Goal: Information Seeking & Learning: Check status

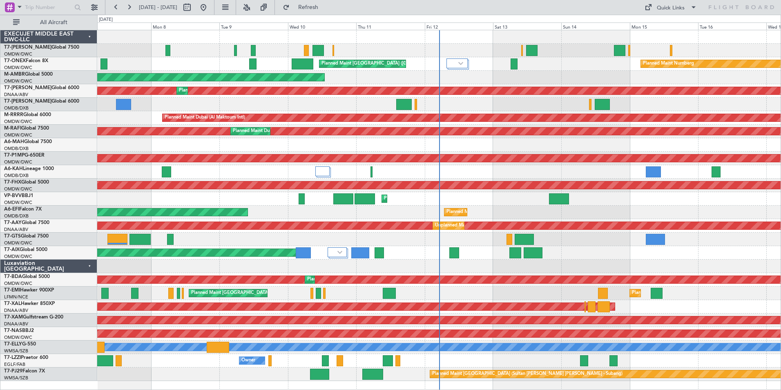
click at [387, 77] on div "AOG Maint Dubai (Al Maktoum Intl)" at bounding box center [438, 77] width 683 height 13
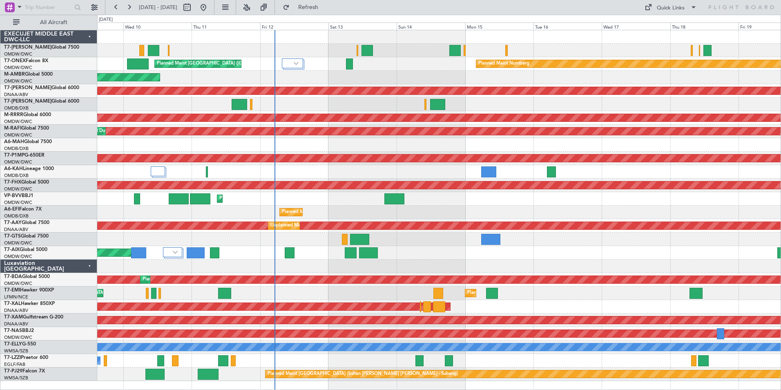
click at [469, 85] on div "Planned Maint Dubai (Al Maktoum Intl) Planned Maint Nurnberg Planned Maint [GEO…" at bounding box center [438, 205] width 683 height 350
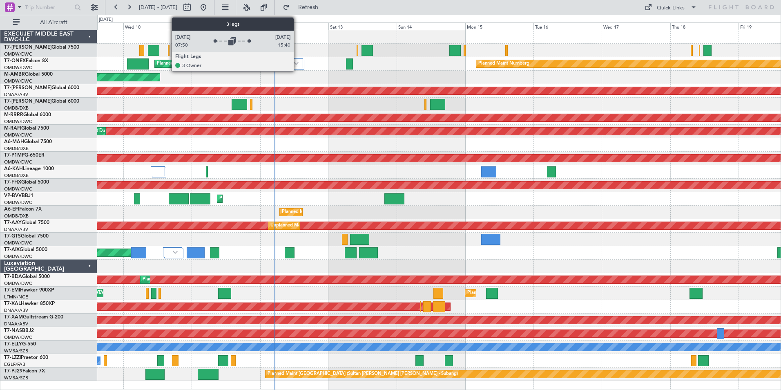
click at [297, 63] on img at bounding box center [296, 63] width 5 height 3
click at [299, 61] on div at bounding box center [292, 63] width 21 height 10
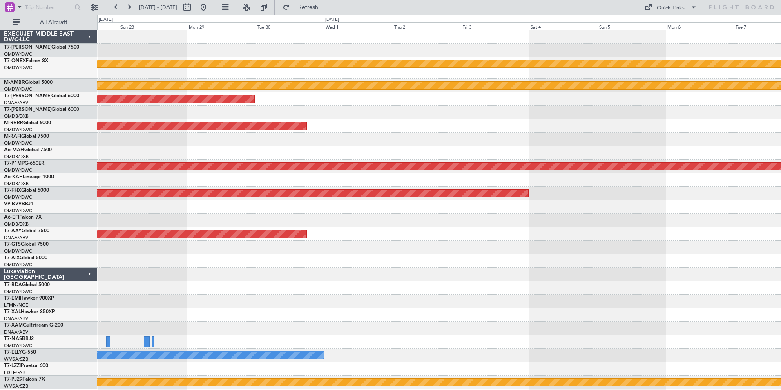
click at [0, 127] on html "[DATE] - [DATE] Refresh Quick Links All Aircraft Planned Maint Nurnberg Planned…" at bounding box center [390, 195] width 781 height 390
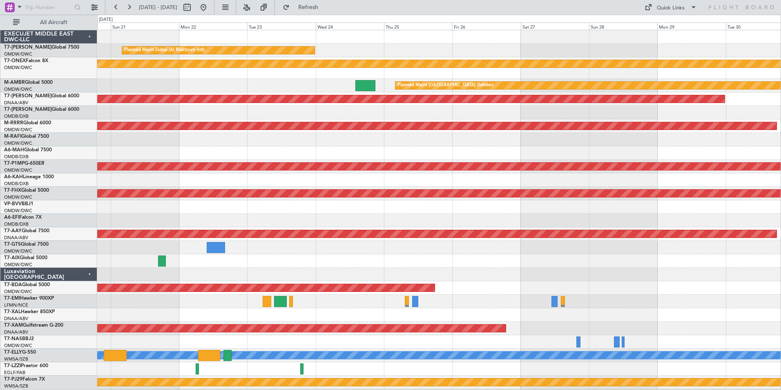
click at [772, 66] on div "Planned Maint Dubai (Al Maktoum Intl) Planned Maint Nurnberg Planned Maint [GEO…" at bounding box center [438, 209] width 683 height 359
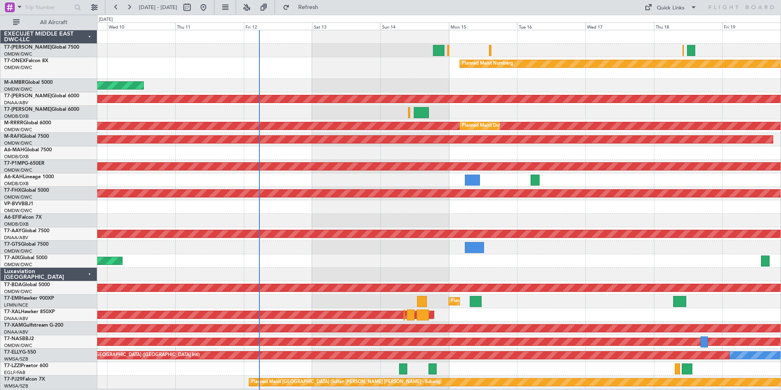
click at [778, 79] on div "Planned Maint Dubai (Al Maktoum Intl) Planned Maint Nurnberg AOG Maint [GEOGRAP…" at bounding box center [438, 209] width 683 height 359
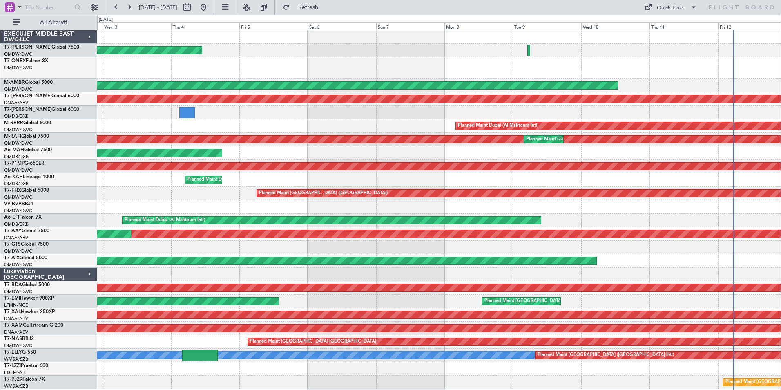
click at [679, 86] on div "Planned Maint Dubai (Al Maktoum Intl) Planned Maint Nurnberg AOG Maint [GEOGRAP…" at bounding box center [438, 209] width 683 height 359
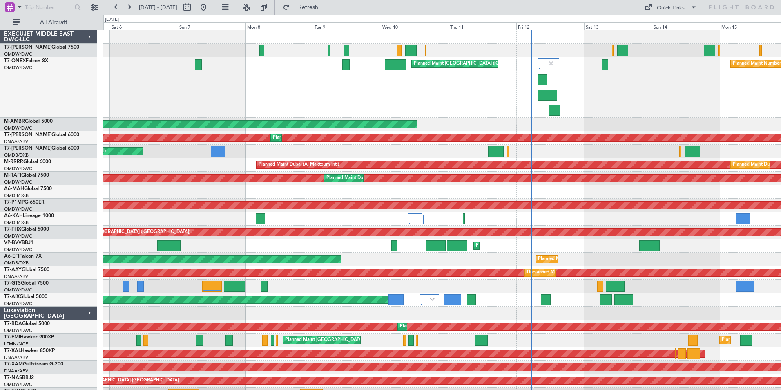
click at [489, 93] on div "Planned Maint [GEOGRAPHIC_DATA] ([GEOGRAPHIC_DATA]) Planned Maint Nurnberg" at bounding box center [441, 87] width 677 height 60
